Goal: Feedback & Contribution: Contribute content

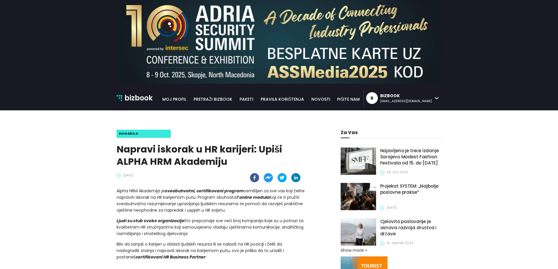
click at [142, 98] on p "bizbook" at bounding box center [139, 98] width 28 height 11
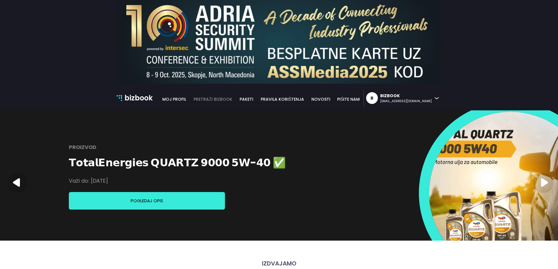
click at [236, 100] on link "pretraži bizbook" at bounding box center [213, 99] width 46 height 6
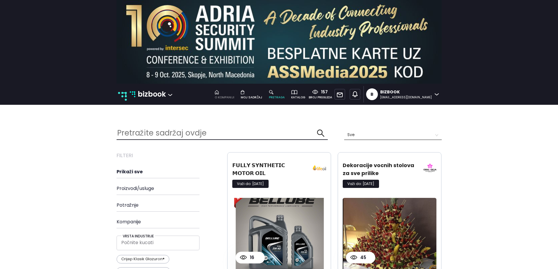
click at [234, 96] on div "o kompaniji" at bounding box center [225, 97] width 20 height 5
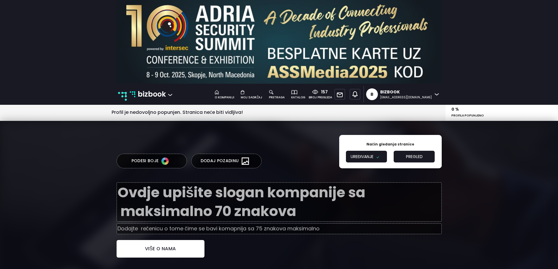
click at [142, 91] on p "bizbook" at bounding box center [152, 94] width 28 height 11
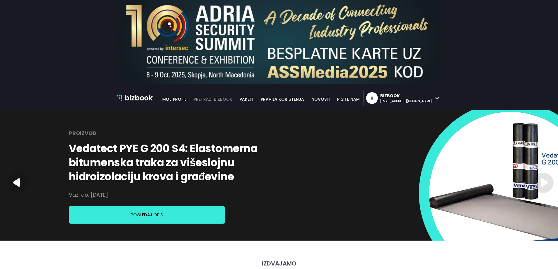
click at [236, 99] on link "pretraži bizbook" at bounding box center [213, 99] width 46 height 6
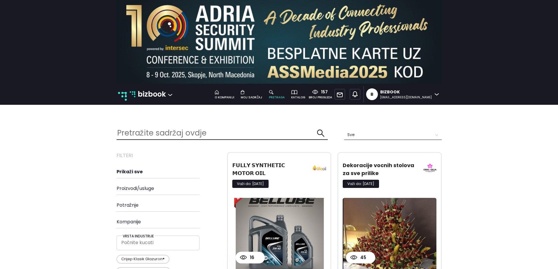
click at [244, 136] on input "text" at bounding box center [217, 133] width 200 height 13
type input "inter cars"
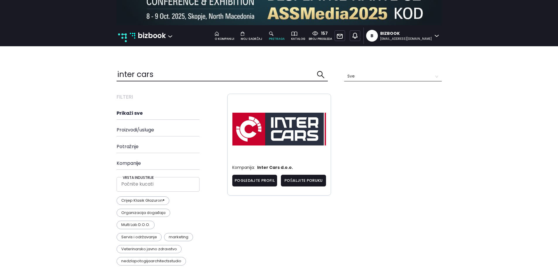
scroll to position [253, 334]
click at [251, 181] on link "Pogledajte profil" at bounding box center [254, 181] width 45 height 12
click at [250, 180] on link "Pogledajte profil" at bounding box center [254, 181] width 45 height 12
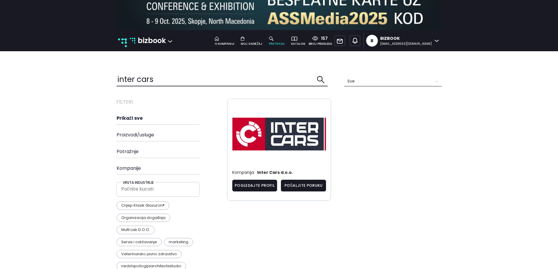
scroll to position [0, 0]
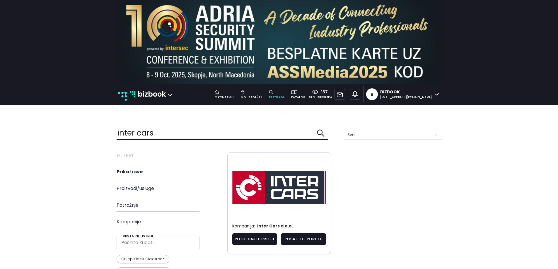
click at [152, 93] on p "bizbook" at bounding box center [152, 94] width 28 height 11
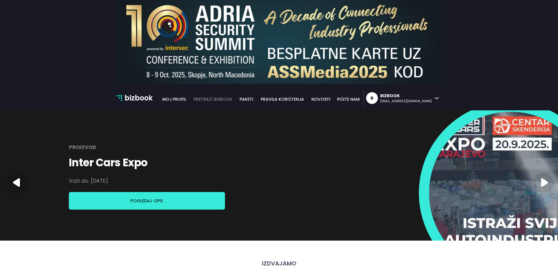
click at [236, 99] on link "pretraži bizbook" at bounding box center [213, 99] width 46 height 6
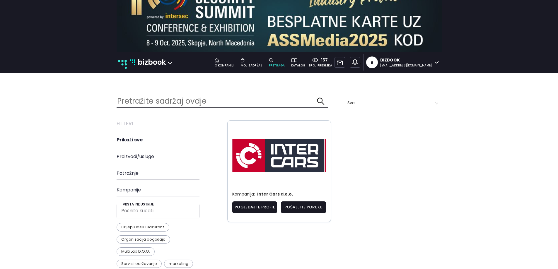
scroll to position [59, 0]
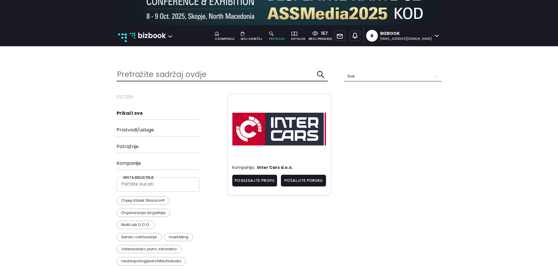
click at [141, 76] on input "text" at bounding box center [217, 74] width 200 height 13
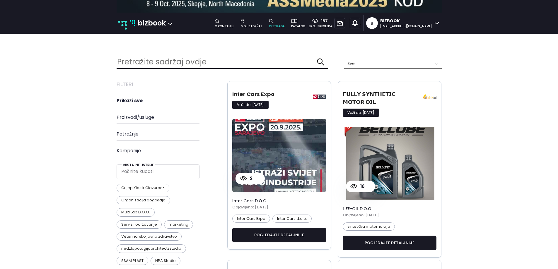
scroll to position [147, 0]
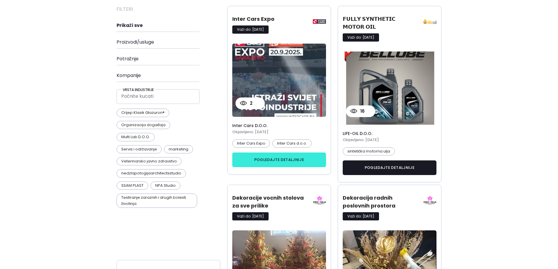
click at [271, 155] on button "pogledajte detaljnije" at bounding box center [279, 160] width 94 height 15
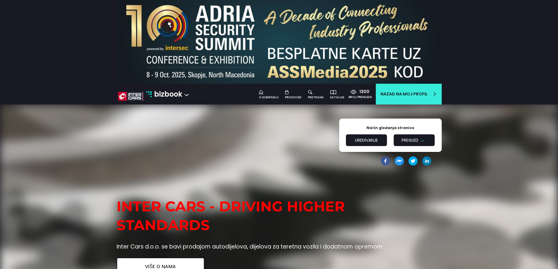
click at [356, 142] on button "Uređivanje" at bounding box center [366, 141] width 41 height 12
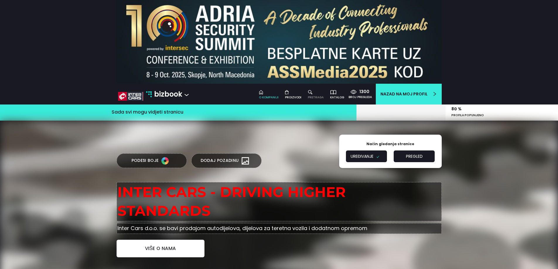
click at [320, 96] on div "pretraga" at bounding box center [316, 97] width 16 height 5
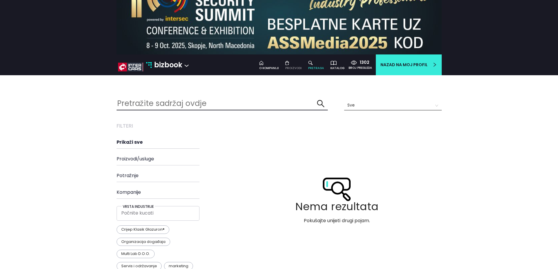
click at [298, 67] on div "Proizvodi" at bounding box center [293, 68] width 16 height 5
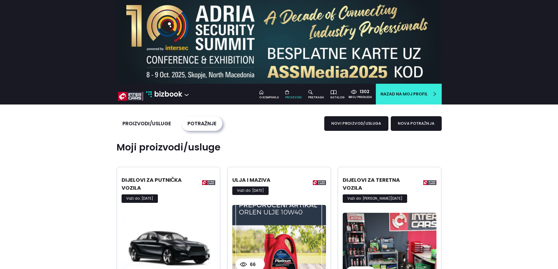
scroll to position [3, 3]
click at [140, 123] on button "proizvodi/usluge" at bounding box center [147, 123] width 60 height 15
click at [370, 126] on button "novi proizvod/usluga" at bounding box center [356, 123] width 64 height 15
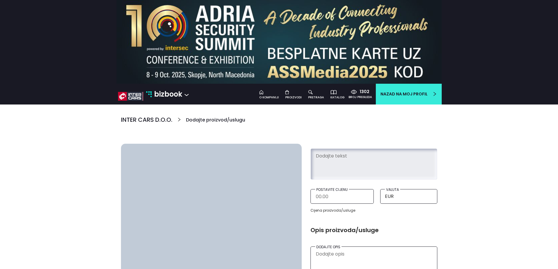
click at [339, 164] on textarea at bounding box center [374, 163] width 118 height 27
paste textarea "Inter Cars Expu"
click at [338, 155] on textarea "Inter Cars Expu" at bounding box center [374, 163] width 118 height 27
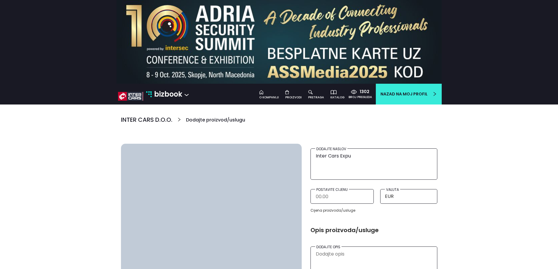
click at [353, 151] on div "Dodajte naslov Inter Cars Expu" at bounding box center [374, 164] width 127 height 31
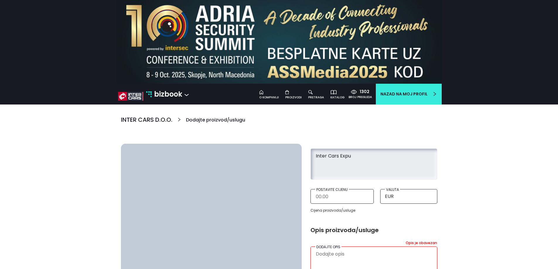
click at [351, 157] on textarea "Inter Cars Expu" at bounding box center [374, 163] width 118 height 27
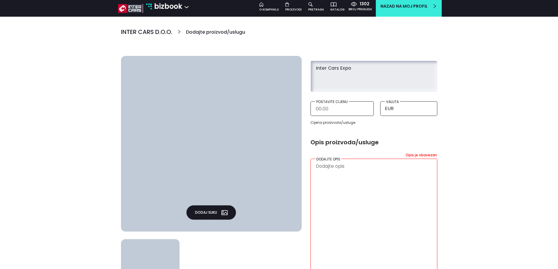
type textarea "Inter Cars Expo"
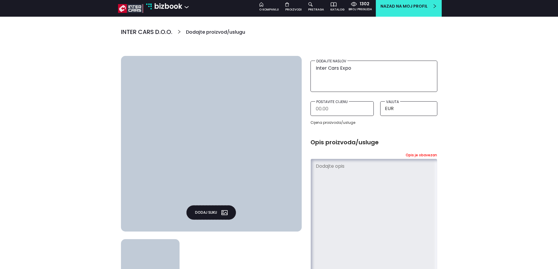
click at [377, 185] on textarea at bounding box center [374, 217] width 118 height 115
paste textarea "▶️ Jeste li spremni za nezaboravno VIP iskustvo?🔥 Na Inter Cars Expu u Sarajevu…"
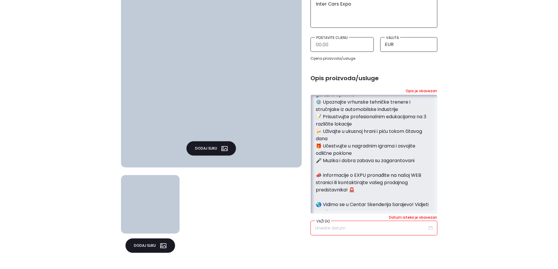
type textarea "▶️ Jeste li spremni za nezaboravno VIP iskustvo?🔥 Na Inter Cars Expu u Sarajevu…"
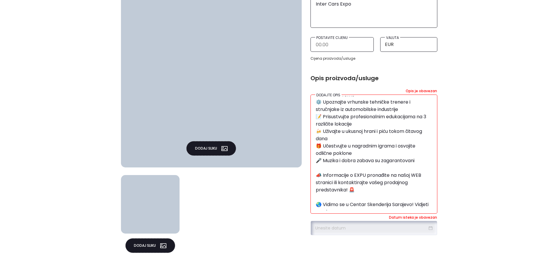
click at [326, 227] on input at bounding box center [371, 228] width 112 height 6
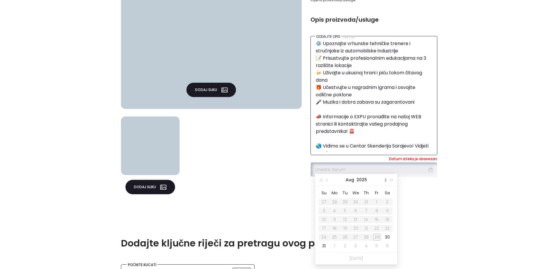
click at [385, 179] on span "button" at bounding box center [385, 180] width 3 height 3
type input "22/10/2025"
click at [356, 229] on div "22" at bounding box center [355, 228] width 7 height 7
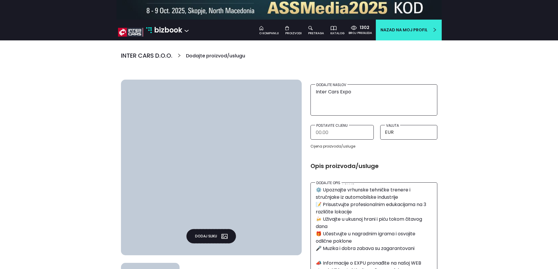
click at [200, 231] on button "Dodaj sliku" at bounding box center [211, 236] width 50 height 15
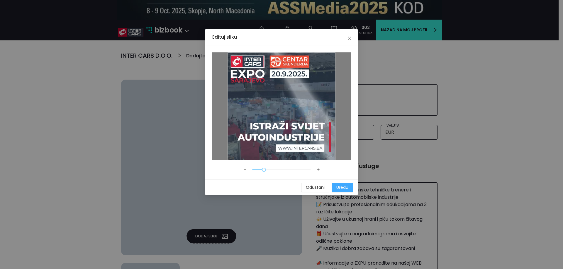
click at [340, 185] on span "Uredu" at bounding box center [342, 187] width 12 height 6
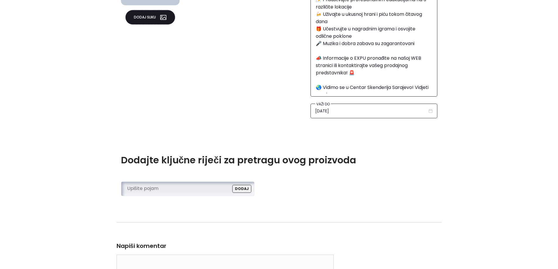
click at [183, 189] on input "search" at bounding box center [186, 188] width 118 height 9
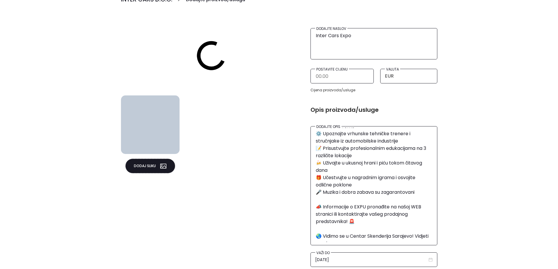
scroll to position [211, 0]
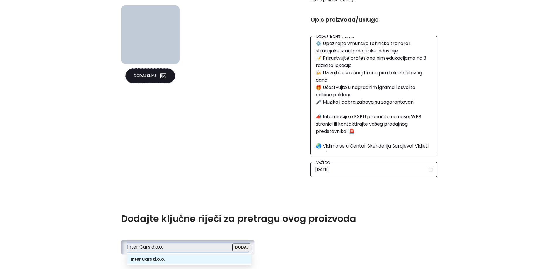
click at [157, 259] on div "Inter Cars d.o.o." at bounding box center [189, 259] width 117 height 6
click at [171, 246] on input "Inter Cars d.o.o." at bounding box center [186, 247] width 118 height 9
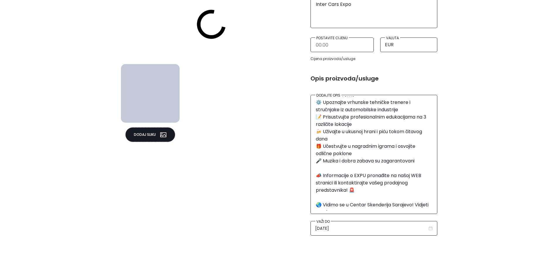
scroll to position [94, 0]
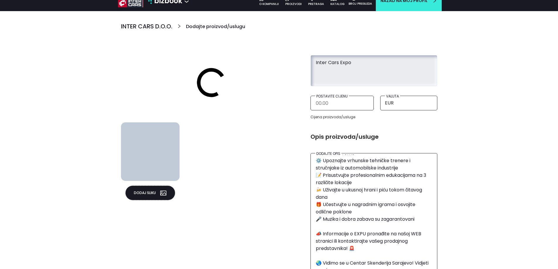
click at [345, 63] on textarea "Inter Cars Expo" at bounding box center [374, 70] width 118 height 27
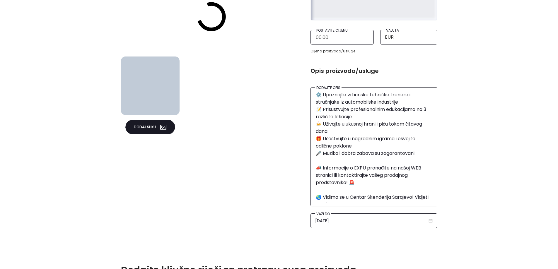
scroll to position [269, 0]
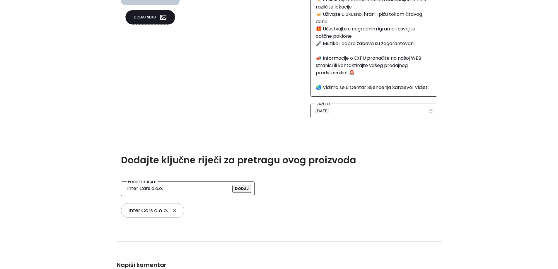
click at [182, 180] on div "Dodajte ključne riječi za pretragu ovog proizvoda Počnite kucati Inter Cars d.o…" at bounding box center [279, 188] width 325 height 67
click at [174, 188] on input "Inter Cars d.o.o." at bounding box center [186, 188] width 118 height 9
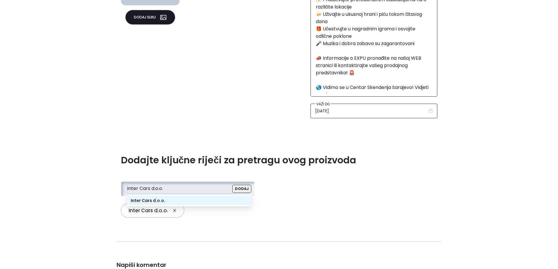
click at [174, 188] on input "Inter Cars d.o.o." at bounding box center [186, 188] width 118 height 9
paste input "Expo"
type input "Inter Cars Expo"
click at [246, 188] on button "Dodaj" at bounding box center [241, 189] width 19 height 8
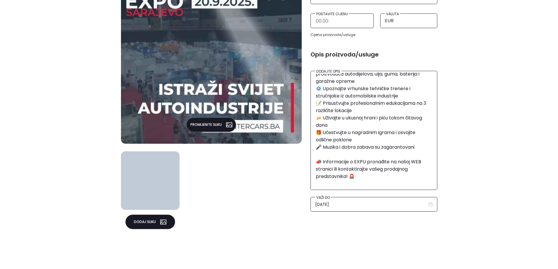
scroll to position [66, 0]
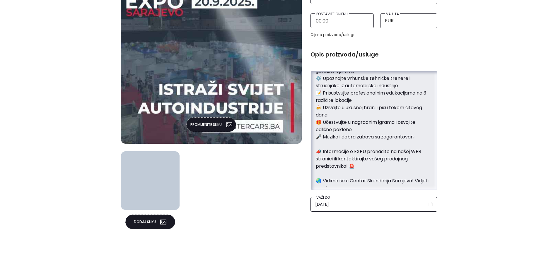
click at [350, 181] on textarea "▶️ Jeste li spremni za nezaboravno VIP iskustvo?🔥 Na Inter Cars Expu u Sarajevu…" at bounding box center [374, 129] width 118 height 115
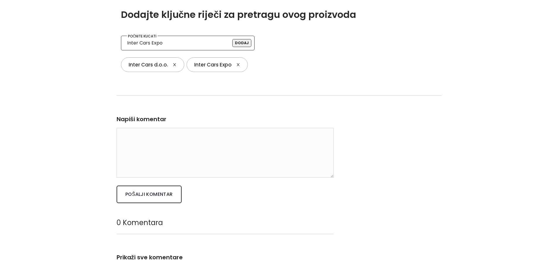
scroll to position [528, 0]
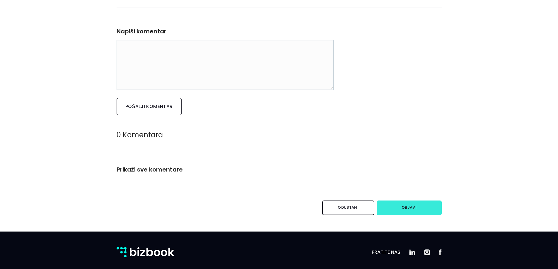
type textarea "▶️ Jeste li spremni za nezaboravno VIP iskustvo?🔥 Na Inter Cars Expu u [GEOGRAP…"
click at [397, 209] on button "Objavi" at bounding box center [409, 208] width 65 height 15
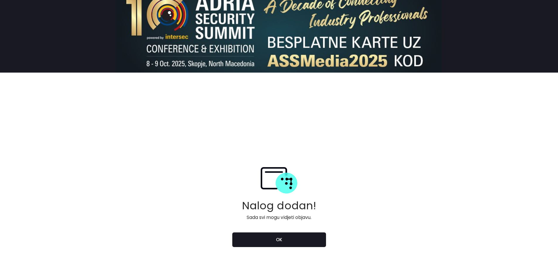
scroll to position [29, 0]
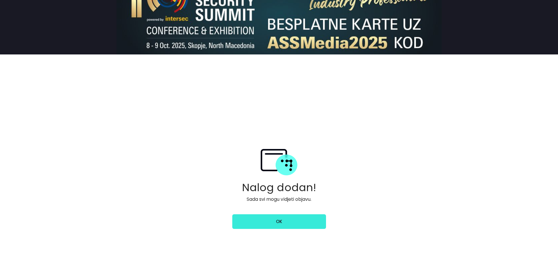
click at [309, 217] on link "ok" at bounding box center [279, 222] width 94 height 15
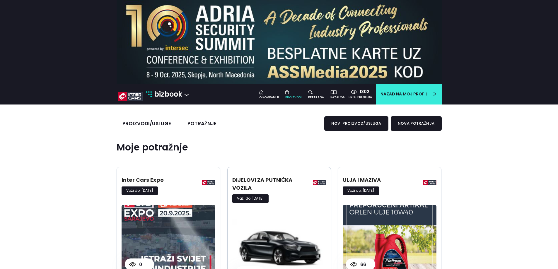
scroll to position [322, 334]
click at [315, 98] on div "pretraga" at bounding box center [316, 97] width 16 height 5
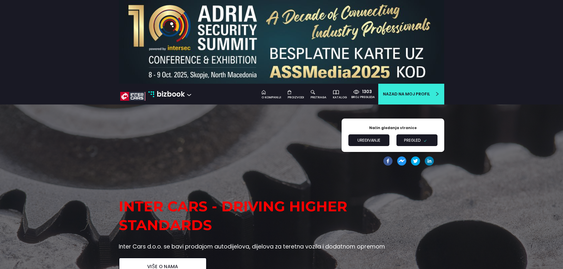
click at [367, 144] on button "Uređivanje" at bounding box center [368, 141] width 41 height 12
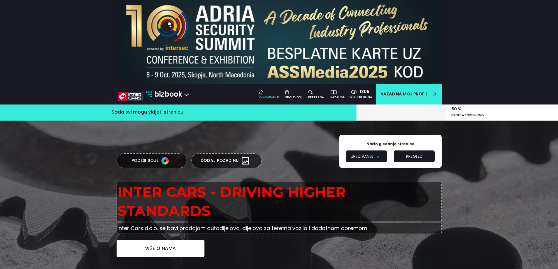
click at [315, 95] on div at bounding box center [316, 92] width 16 height 6
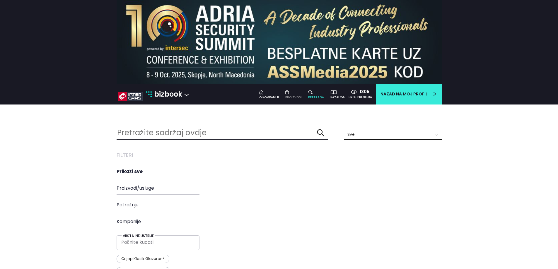
click at [294, 98] on div "Proizvodi" at bounding box center [293, 97] width 16 height 5
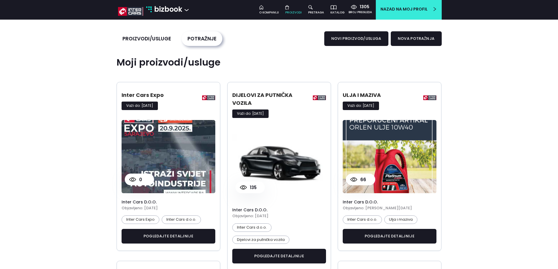
scroll to position [88, 0]
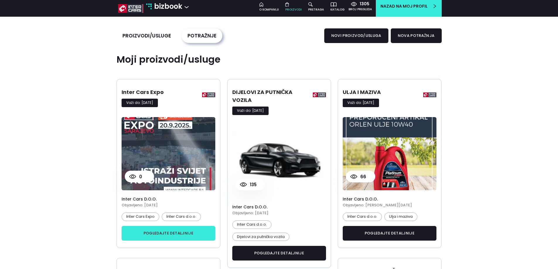
click at [166, 231] on link "pogledajte detaljnije" at bounding box center [169, 233] width 94 height 15
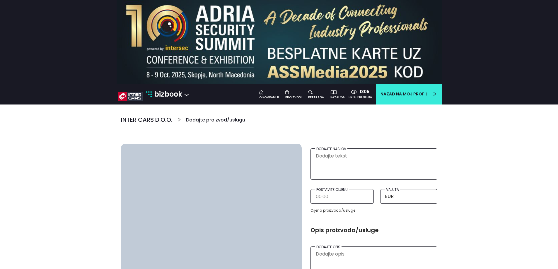
type textarea "Inter Cars Expo"
type textarea "▶️ Jeste li spremni za nezaboravno VIP iskustvo?🔥 Na Inter Cars Expu u [GEOGRAP…"
type input "22/10/2025"
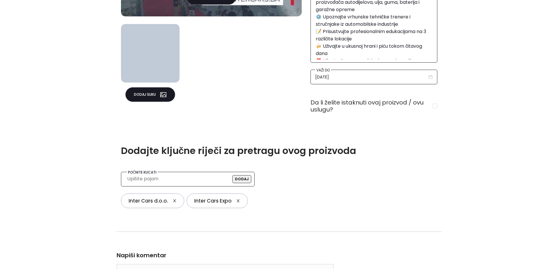
scroll to position [293, 0]
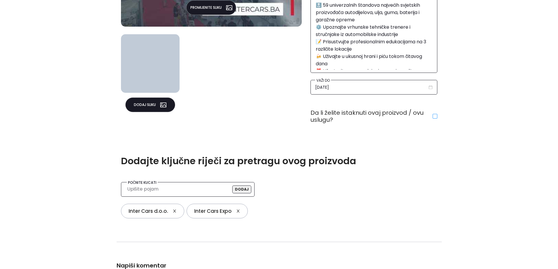
click at [435, 117] on input "checkbox" at bounding box center [435, 116] width 5 height 5
checkbox input "true"
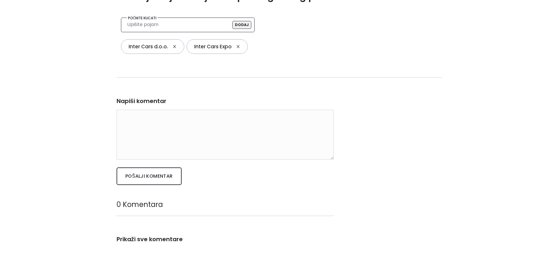
scroll to position [527, 0]
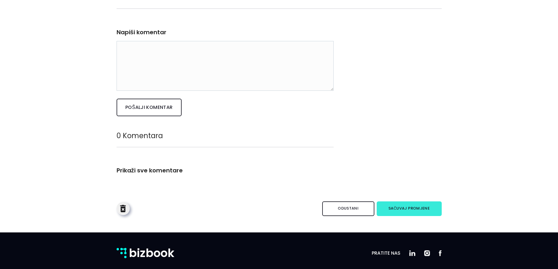
click at [394, 208] on button "Sačuvaj promjene" at bounding box center [409, 209] width 65 height 15
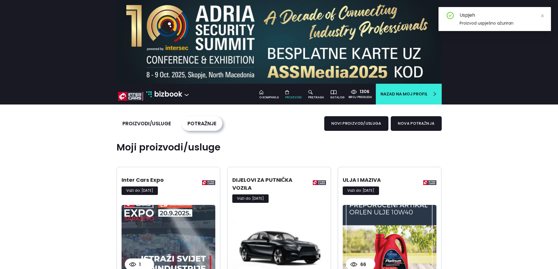
scroll to position [117, 0]
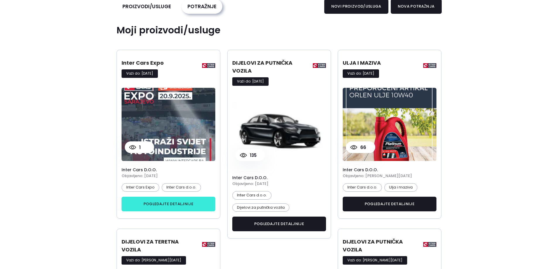
click at [170, 204] on link "pogledajte detaljnije" at bounding box center [169, 204] width 94 height 15
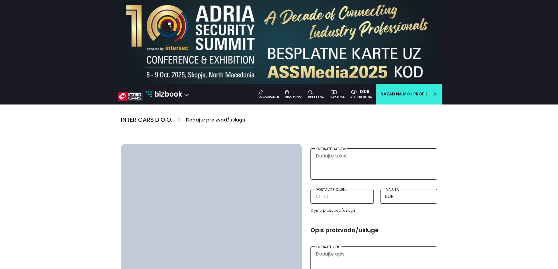
type textarea "Inter Cars Expo"
type textarea "▶️ Jeste li spremni za nezaboravno VIP iskustvo?🔥 Na Inter Cars Expu u [GEOGRAP…"
type input "22/10/2025"
checkbox input "true"
